Goal: Task Accomplishment & Management: Complete application form

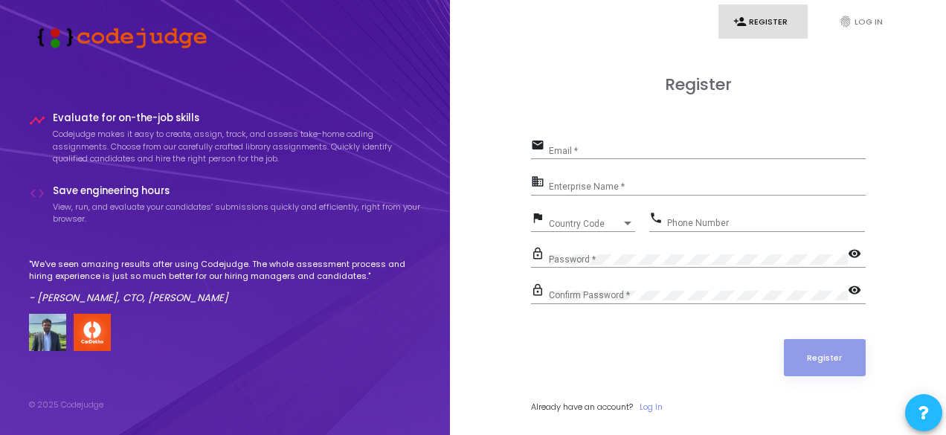
click at [566, 142] on div "Email *" at bounding box center [707, 147] width 317 height 23
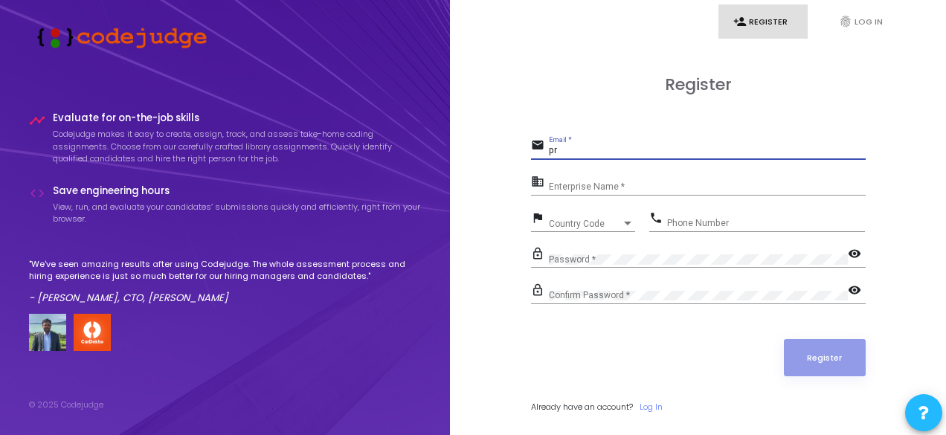
type input "[EMAIL_ADDRESS][DOMAIN_NAME]"
click at [725, 182] on input "Enterprise Name *" at bounding box center [707, 187] width 317 height 10
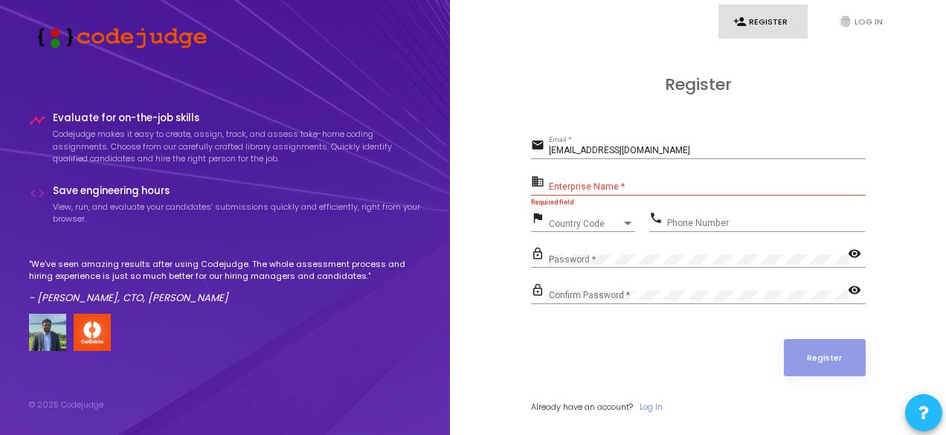
click at [594, 217] on div "Country Code Country Code" at bounding box center [592, 220] width 86 height 23
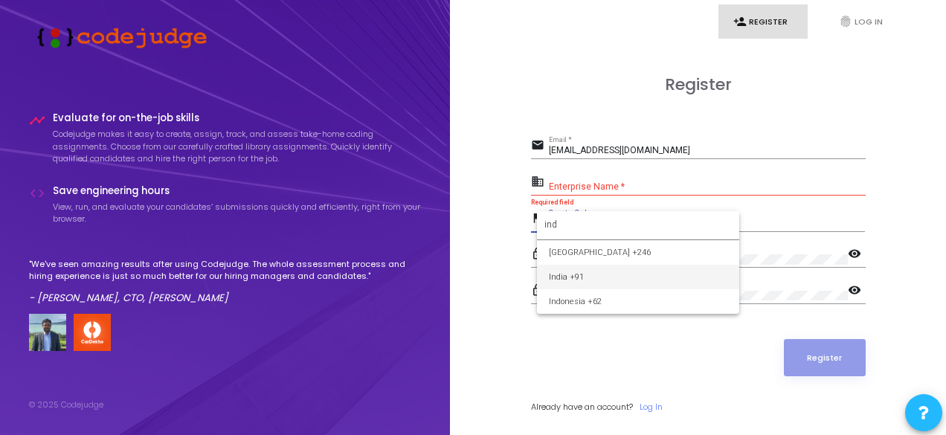
type input "ind"
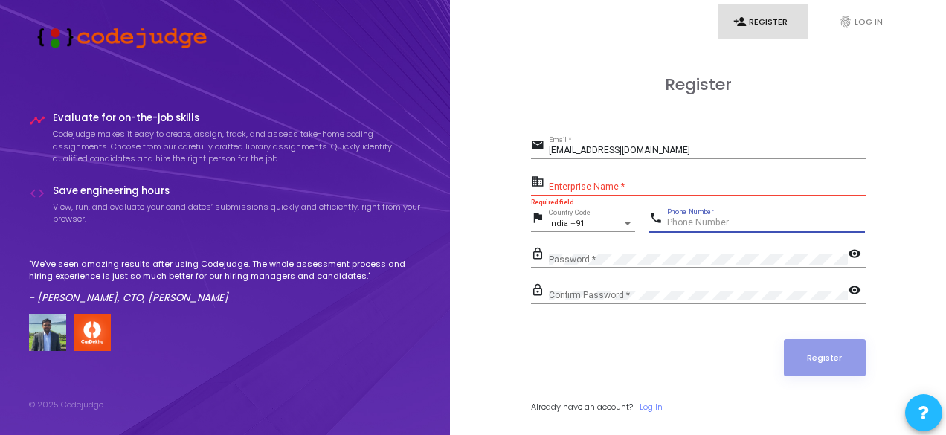
click at [705, 224] on input "Phone Number" at bounding box center [766, 223] width 198 height 10
type input "8368867759"
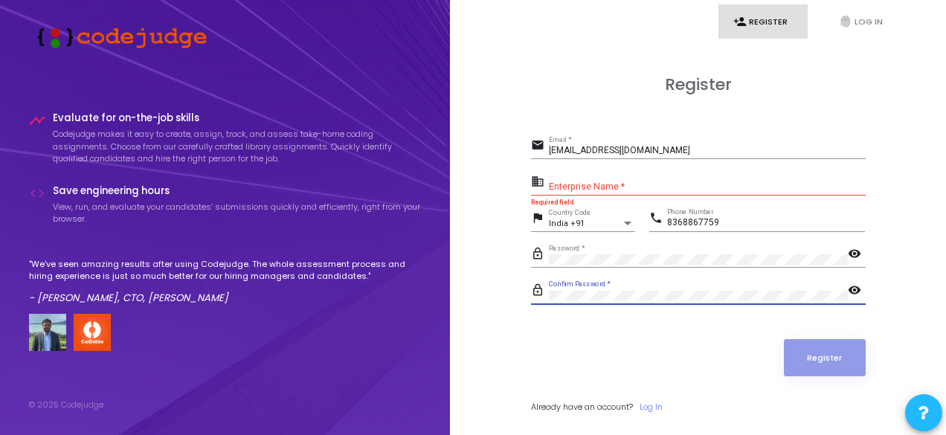
click at [711, 189] on input "Enterprise Name *" at bounding box center [707, 187] width 317 height 10
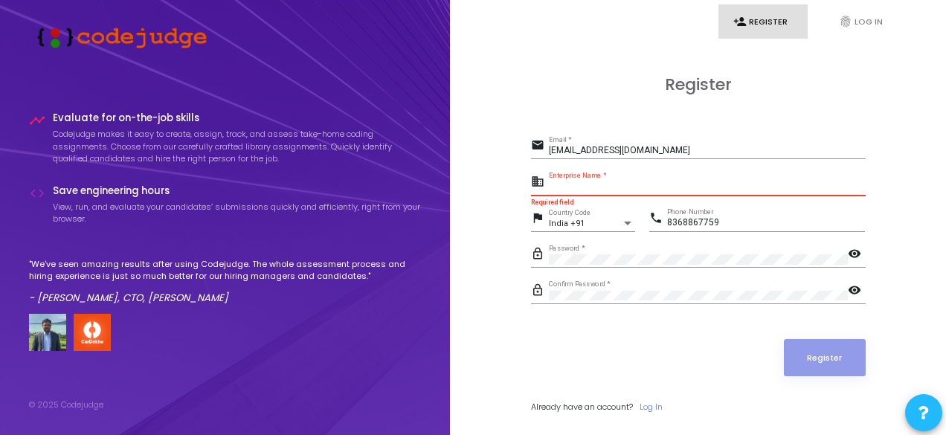
type input "p"
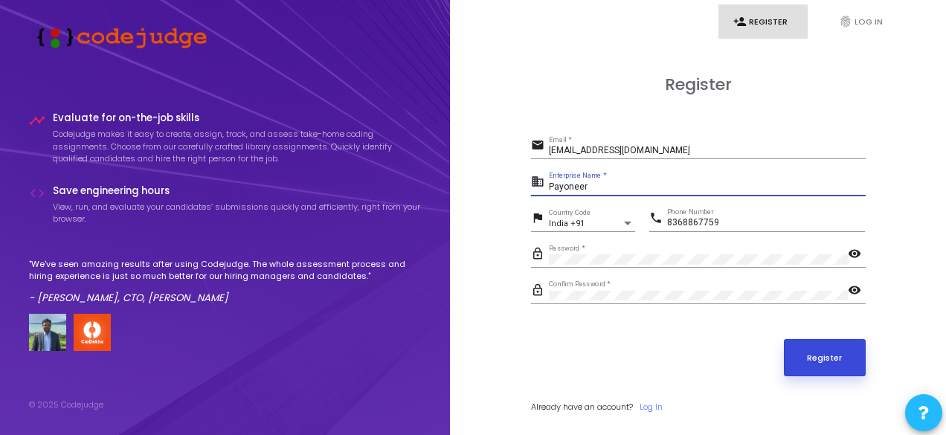
click at [838, 373] on button "Register" at bounding box center [825, 357] width 82 height 37
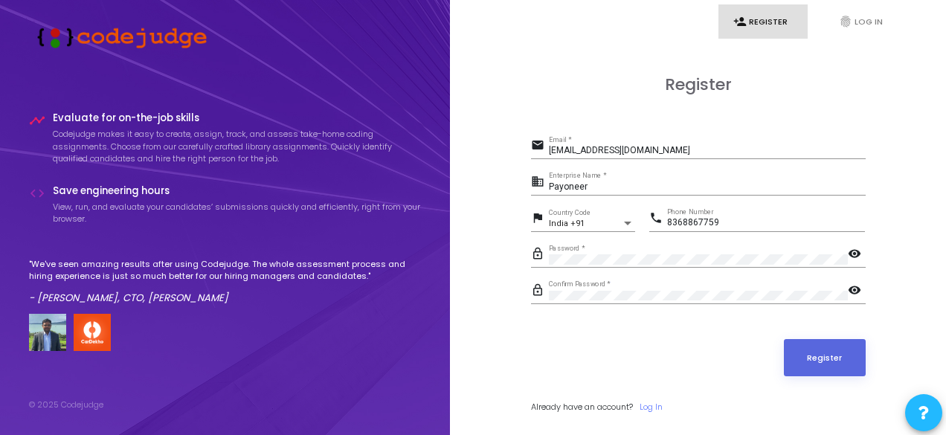
click at [641, 183] on input "Payoneer" at bounding box center [707, 187] width 317 height 10
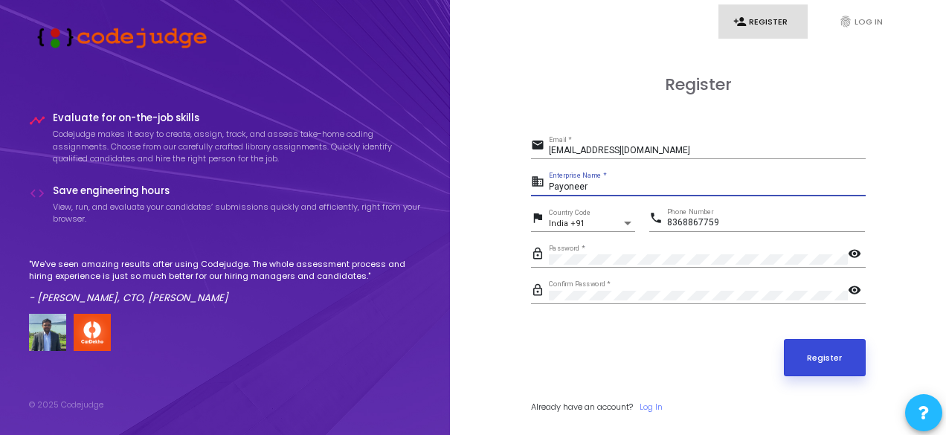
click at [839, 371] on button "Register" at bounding box center [825, 357] width 82 height 37
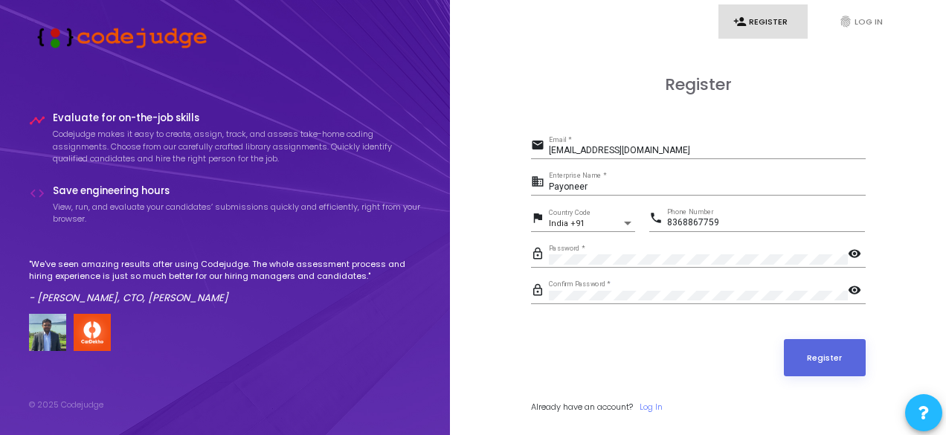
click at [273, 135] on p "Codejudge makes it easy to create, assign, track, and assess take-home coding a…" at bounding box center [237, 146] width 369 height 37
click at [271, 153] on p "Codejudge makes it easy to create, assign, track, and assess take-home coding a…" at bounding box center [237, 146] width 369 height 37
click at [141, 132] on p "Codejudge makes it easy to create, assign, track, and assess take-home coding a…" at bounding box center [237, 146] width 369 height 37
click at [205, 112] on h4 "Evaluate for on-the-job skills" at bounding box center [237, 118] width 369 height 12
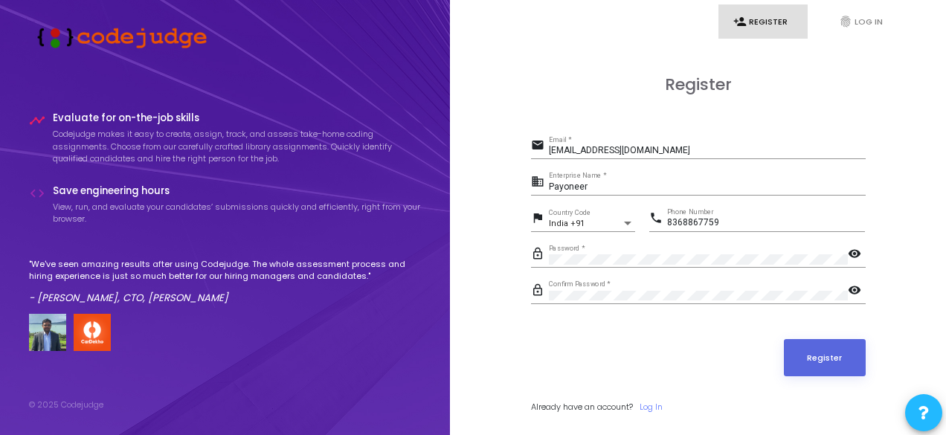
click at [217, 115] on h4 "Evaluate for on-the-job skills" at bounding box center [237, 118] width 369 height 12
drag, startPoint x: 217, startPoint y: 115, endPoint x: 239, endPoint y: 135, distance: 29.0
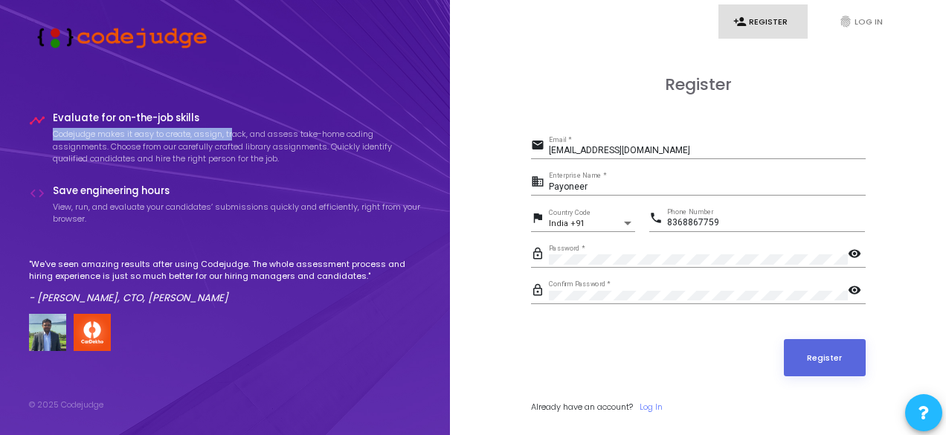
click at [239, 135] on div "Evaluate for on-the-job skills Codejudge makes it easy to create, assign, track…" at bounding box center [237, 142] width 369 height 61
click at [239, 135] on p "Codejudge makes it easy to create, assign, track, and assess take-home coding a…" at bounding box center [237, 146] width 369 height 37
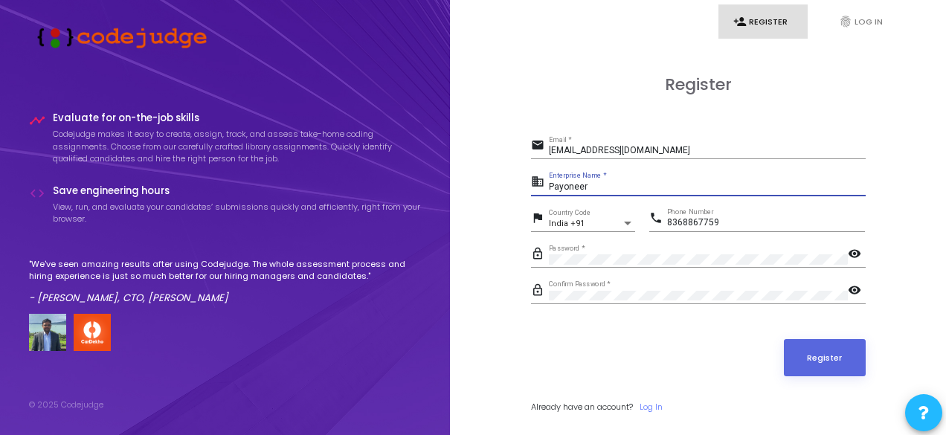
click at [591, 184] on input "Payoneer" at bounding box center [707, 187] width 317 height 10
type input "P"
type input "Prince"
click at [822, 347] on button "Register" at bounding box center [825, 357] width 82 height 37
click at [777, 140] on div "[EMAIL_ADDRESS][DOMAIN_NAME] Email *" at bounding box center [707, 147] width 317 height 23
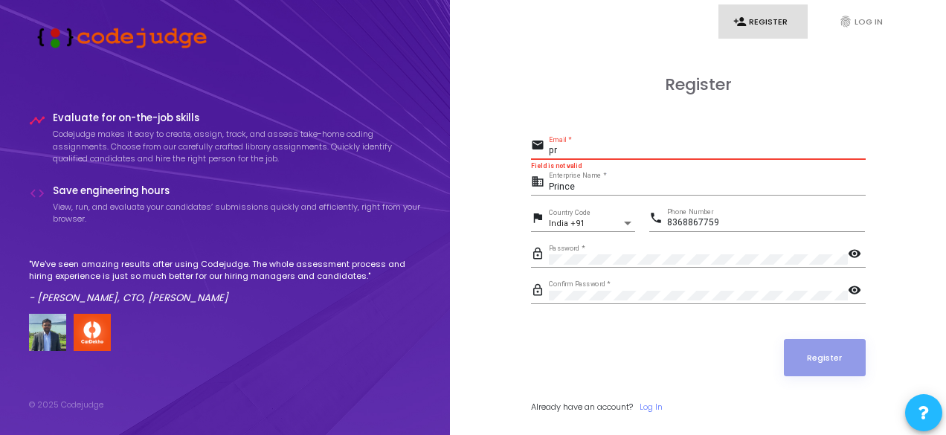
type input "p"
type input "[EMAIL_ADDRESS][DOMAIN_NAME]"
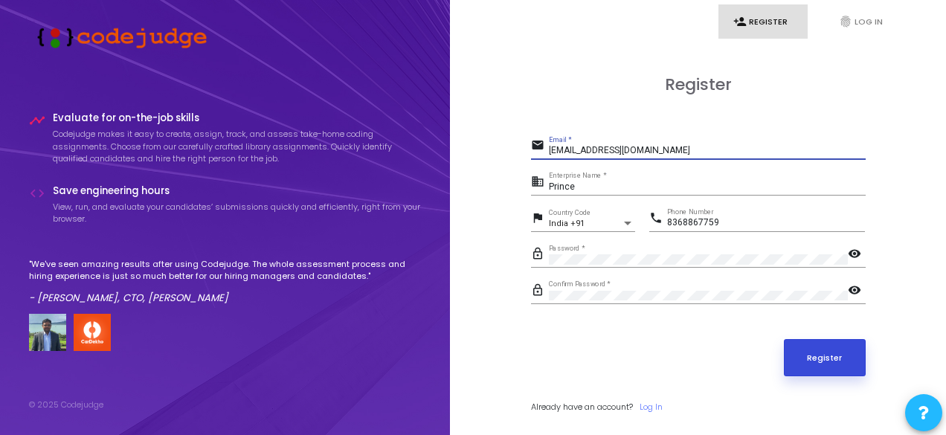
click at [844, 362] on button "Register" at bounding box center [825, 357] width 82 height 37
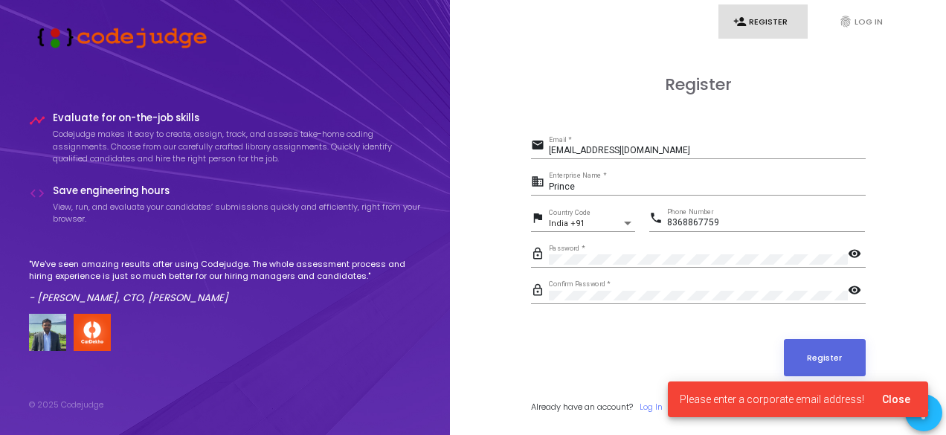
click at [753, 184] on input "Prince" at bounding box center [707, 187] width 317 height 10
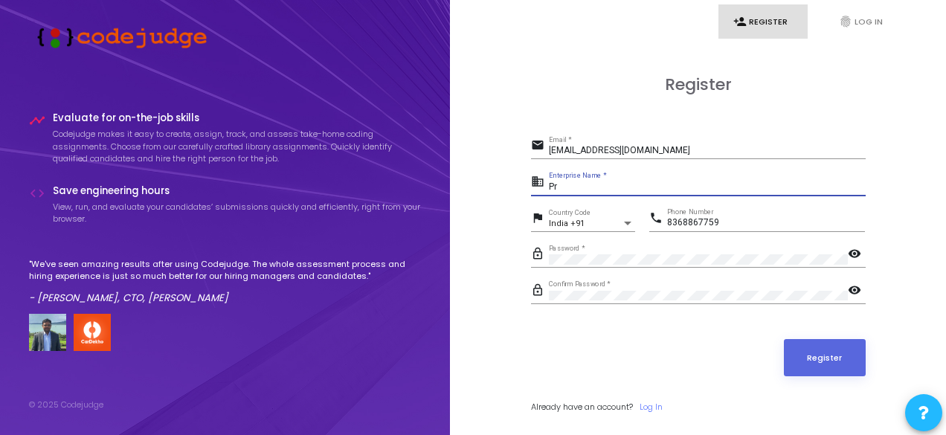
type input "P"
